Goal: Task Accomplishment & Management: Manage account settings

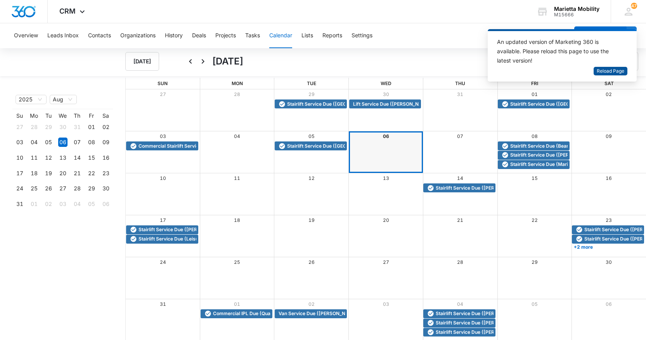
click at [608, 73] on span "Reload Page" at bounding box center [611, 71] width 28 height 7
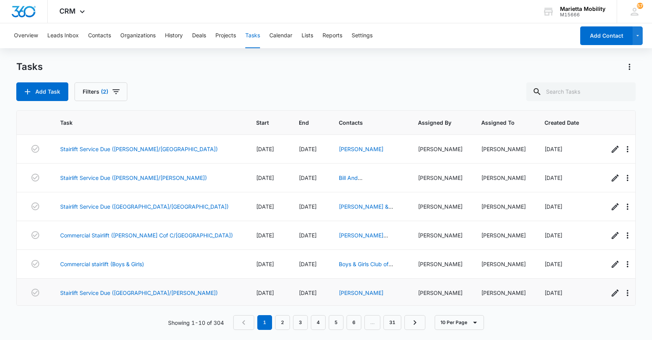
scroll to position [78, 0]
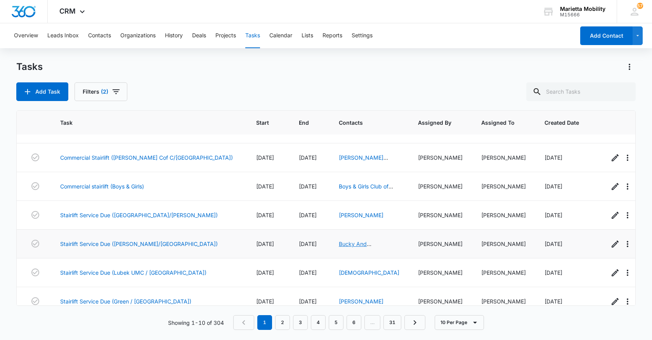
click at [339, 244] on link "Bucky And Vicki Lee" at bounding box center [361, 247] width 45 height 15
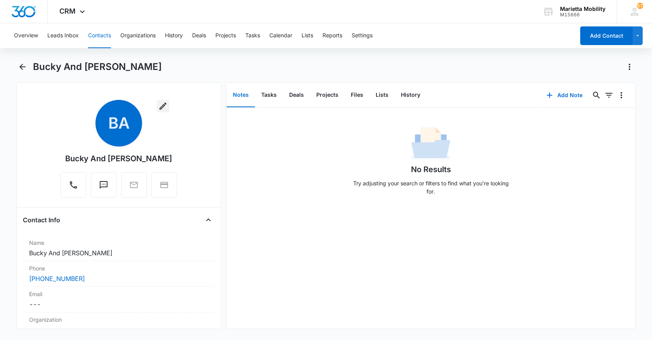
click at [159, 109] on icon "button" at bounding box center [162, 105] width 9 height 9
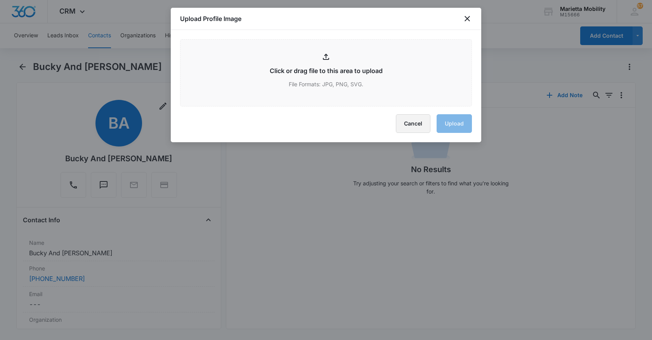
click at [416, 127] on button "Cancel" at bounding box center [413, 123] width 35 height 19
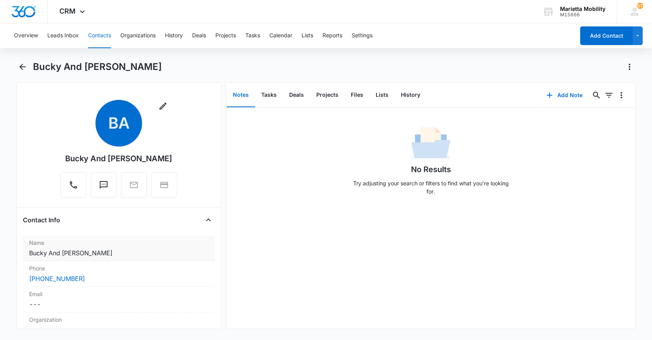
click at [76, 253] on dd "Cancel Save Changes Bucky And Vicki Lee" at bounding box center [118, 252] width 179 height 9
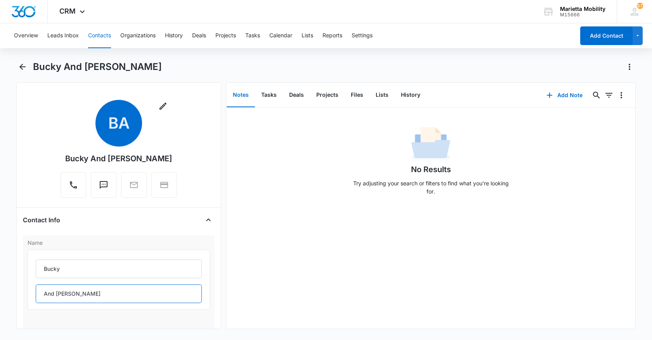
click at [69, 293] on input "And Vicki Lee" at bounding box center [119, 293] width 166 height 19
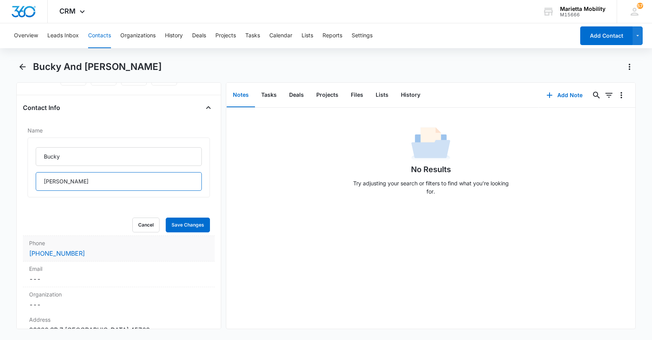
scroll to position [116, 0]
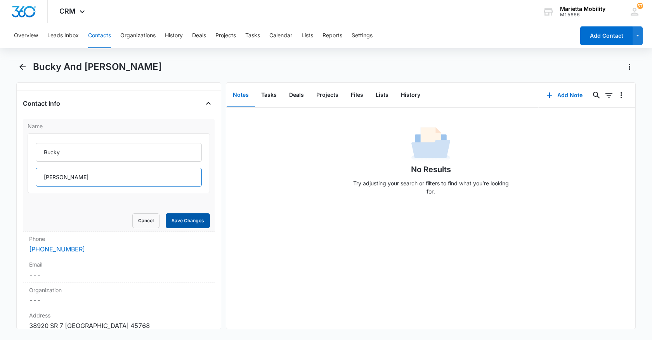
type input "Lee"
click at [185, 220] on button "Save Changes" at bounding box center [188, 220] width 44 height 15
click at [263, 95] on button "Tasks" at bounding box center [269, 95] width 28 height 24
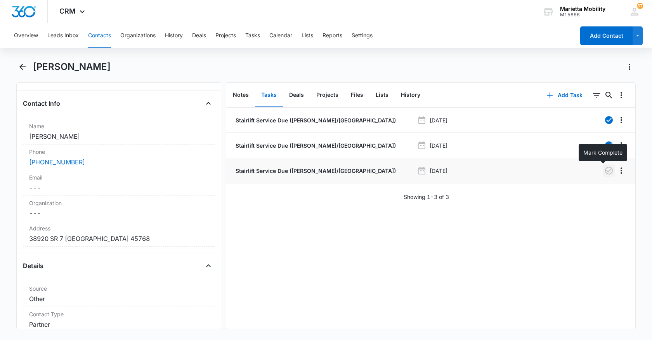
click at [606, 172] on icon "button" at bounding box center [609, 170] width 8 height 8
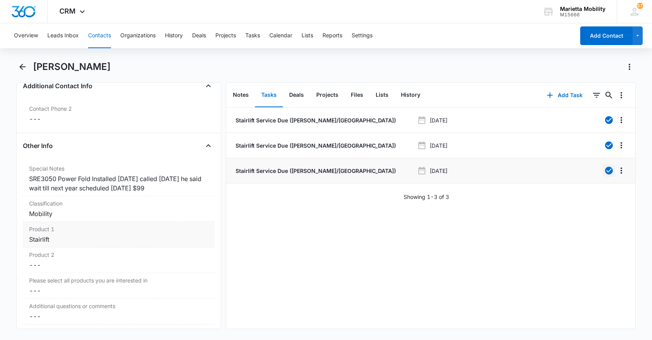
scroll to position [582, 0]
click at [180, 187] on div "SRE3050 Power Fold Installed 9/23/22 called august 23 he said wait till next ye…" at bounding box center [118, 182] width 179 height 19
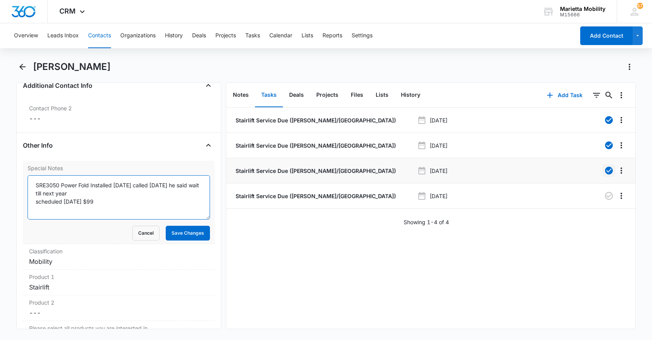
click at [102, 202] on textarea "SRE3050 Power Fold Installed 9/23/22 called august 23 he said wait till next ye…" at bounding box center [119, 197] width 182 height 44
type textarea "SRE3050 Power Fold Installed 9/23/22 called august 23 he said wait till next ye…"
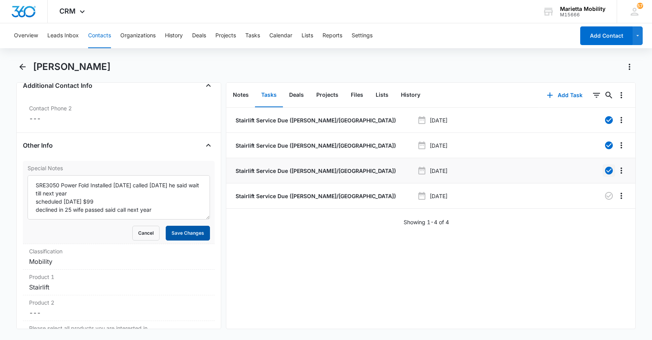
click at [184, 237] on button "Save Changes" at bounding box center [188, 232] width 44 height 15
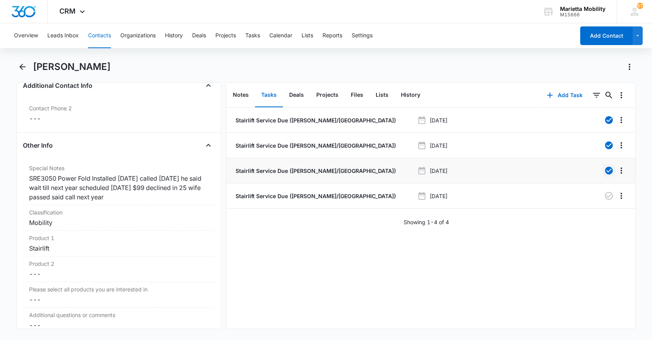
click at [270, 99] on button "Tasks" at bounding box center [269, 95] width 28 height 24
click at [254, 33] on button "Tasks" at bounding box center [252, 35] width 15 height 25
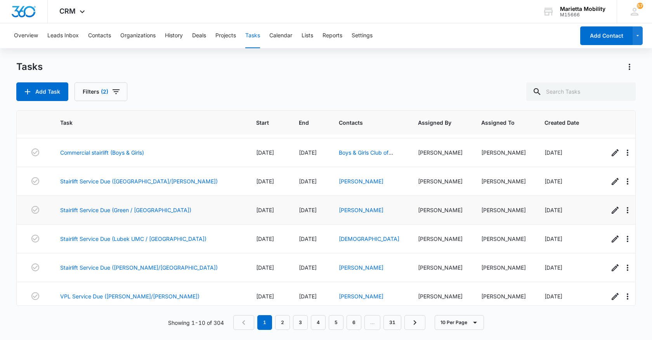
scroll to position [116, 0]
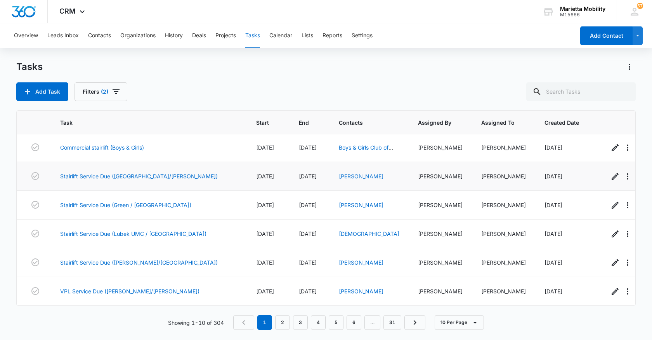
click at [339, 177] on link "[PERSON_NAME]" at bounding box center [361, 176] width 45 height 7
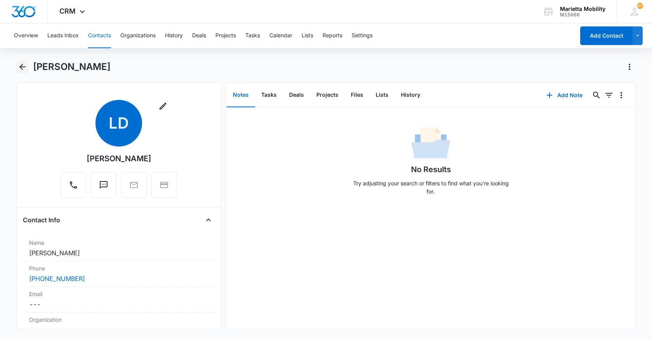
click at [22, 67] on icon "Back" at bounding box center [22, 67] width 6 height 6
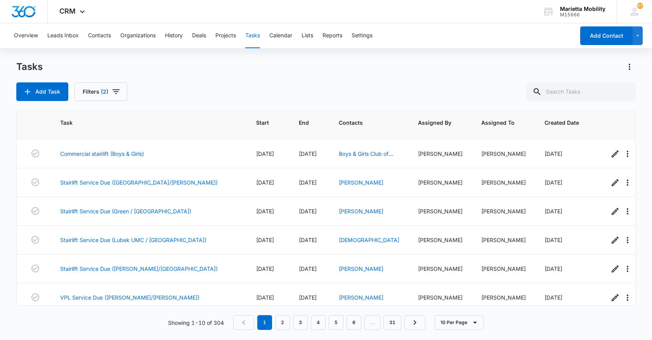
scroll to position [116, 0]
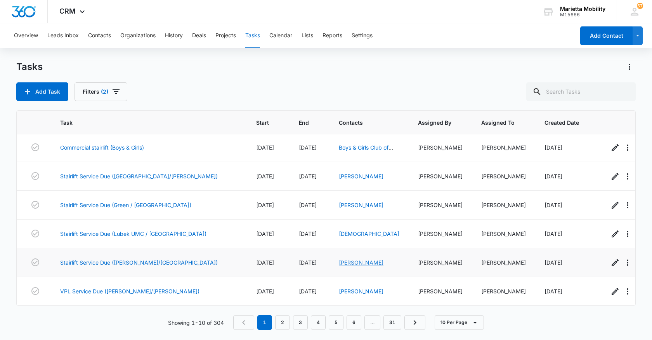
click at [339, 263] on link "[PERSON_NAME]" at bounding box center [361, 262] width 45 height 7
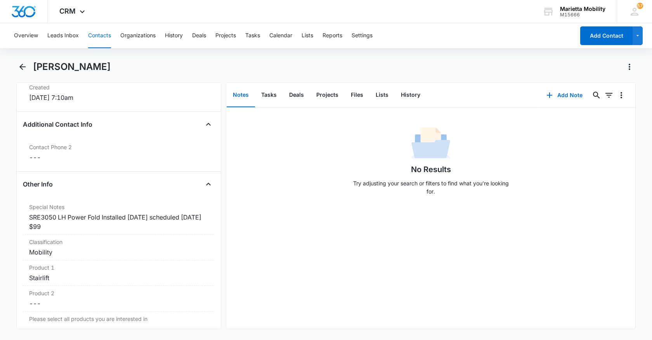
scroll to position [427, 0]
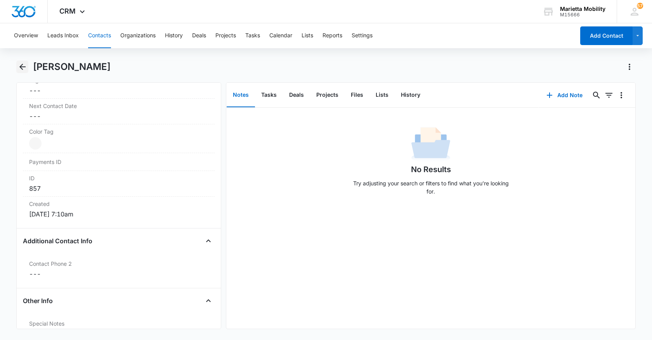
click at [24, 73] on button "Back" at bounding box center [22, 67] width 12 height 12
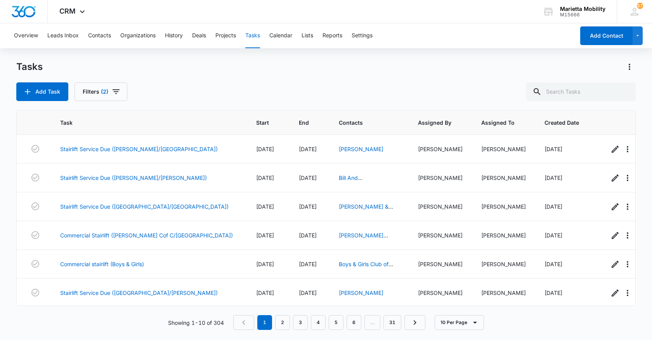
scroll to position [116, 0]
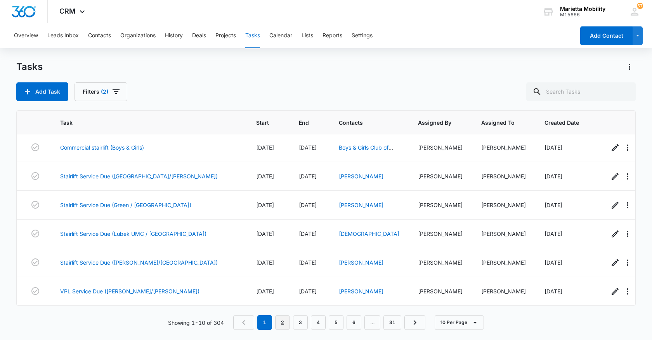
click at [286, 324] on link "2" at bounding box center [282, 322] width 15 height 15
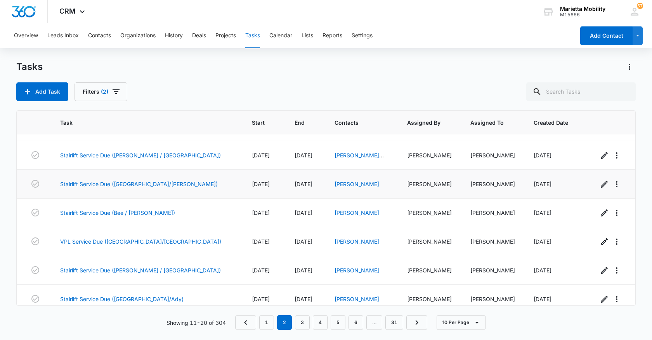
scroll to position [0, 0]
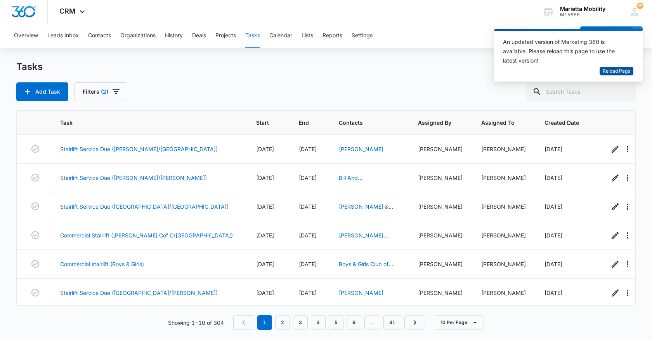
click at [601, 71] on button "Reload Page" at bounding box center [616, 71] width 34 height 9
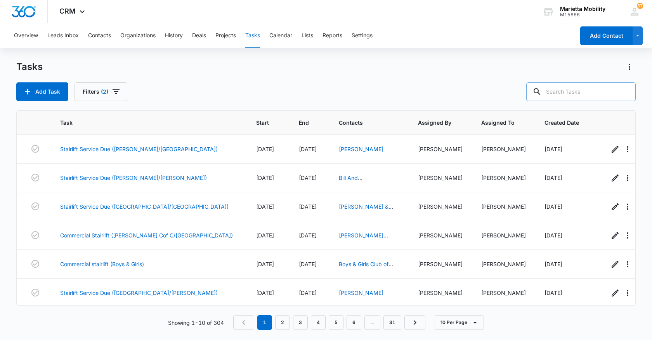
click at [565, 92] on input "text" at bounding box center [580, 91] width 109 height 19
type input "suprano"
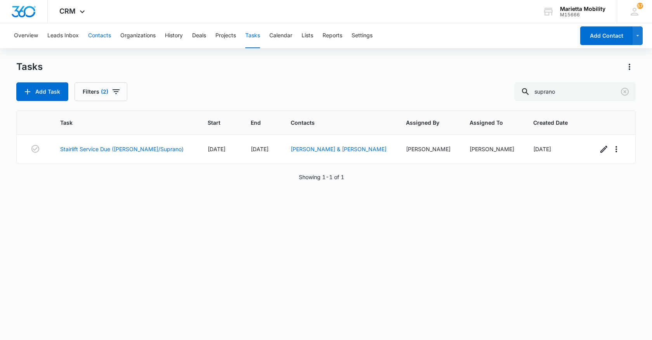
click at [102, 36] on button "Contacts" at bounding box center [99, 35] width 23 height 25
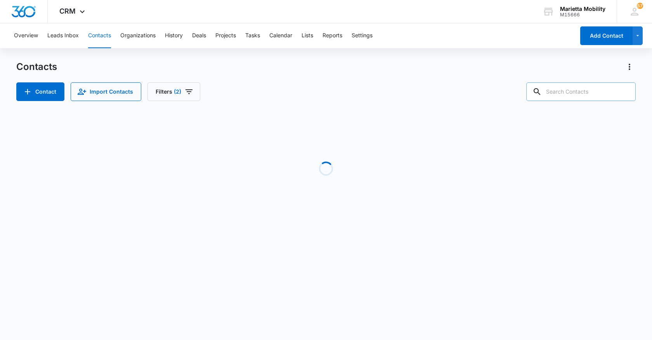
click at [575, 91] on input "text" at bounding box center [580, 91] width 109 height 19
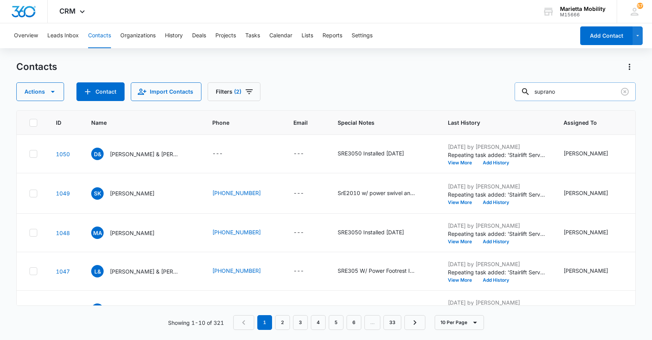
type input "suprano"
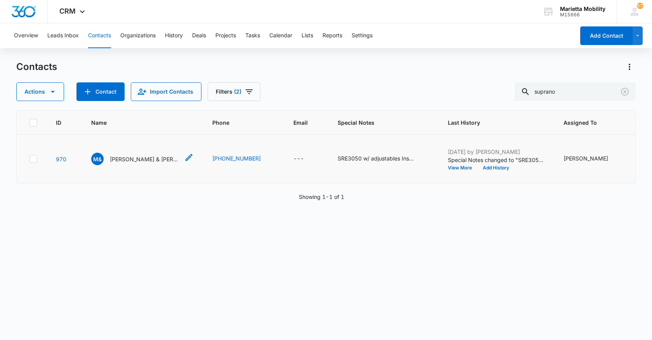
click at [130, 163] on p "[PERSON_NAME] & [PERSON_NAME]" at bounding box center [145, 159] width 70 height 8
